Goal: Information Seeking & Learning: Learn about a topic

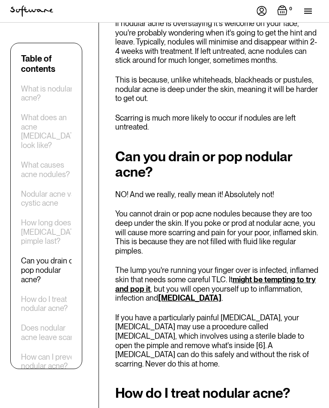
scroll to position [1609, 0]
